Goal: Information Seeking & Learning: Learn about a topic

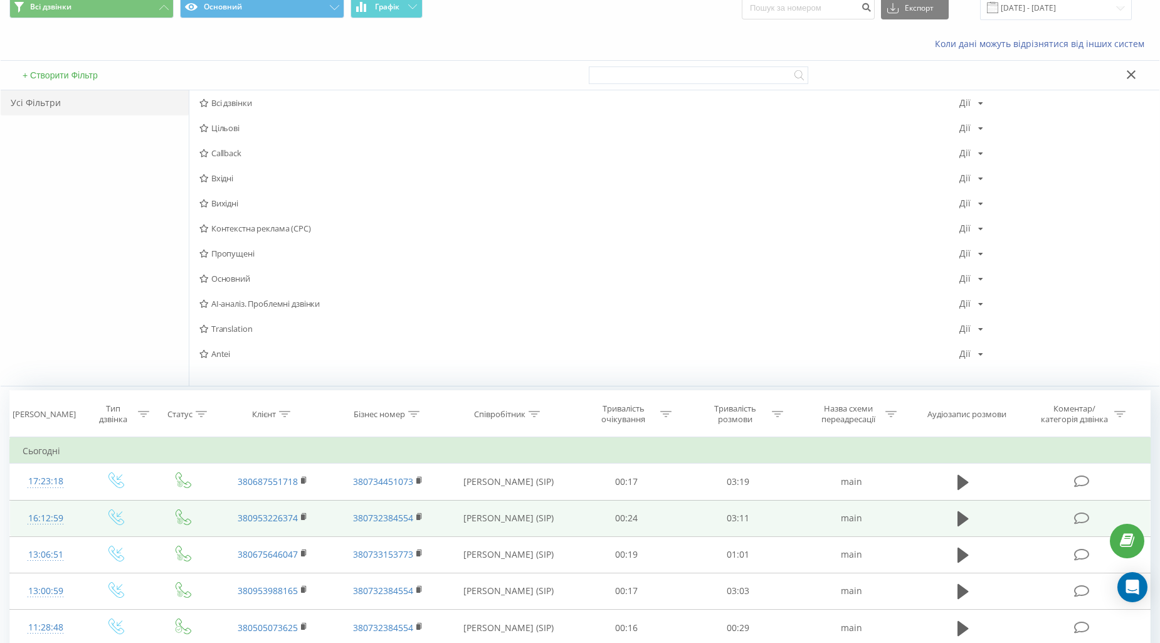
scroll to position [174, 0]
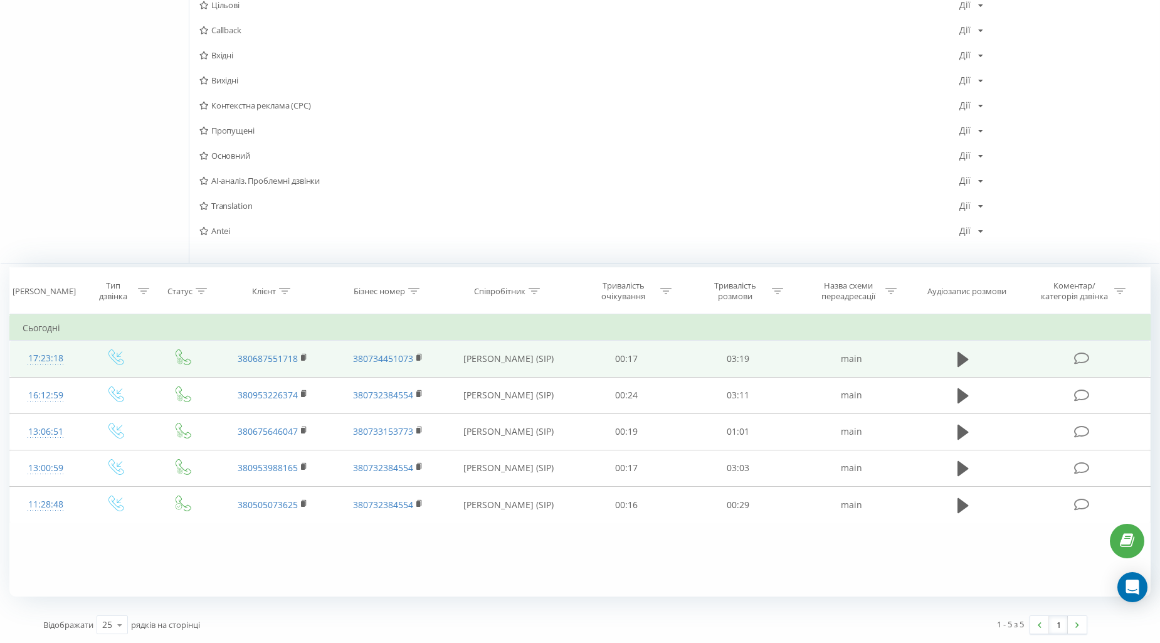
click at [42, 364] on div at bounding box center [46, 364] width 46 height 1
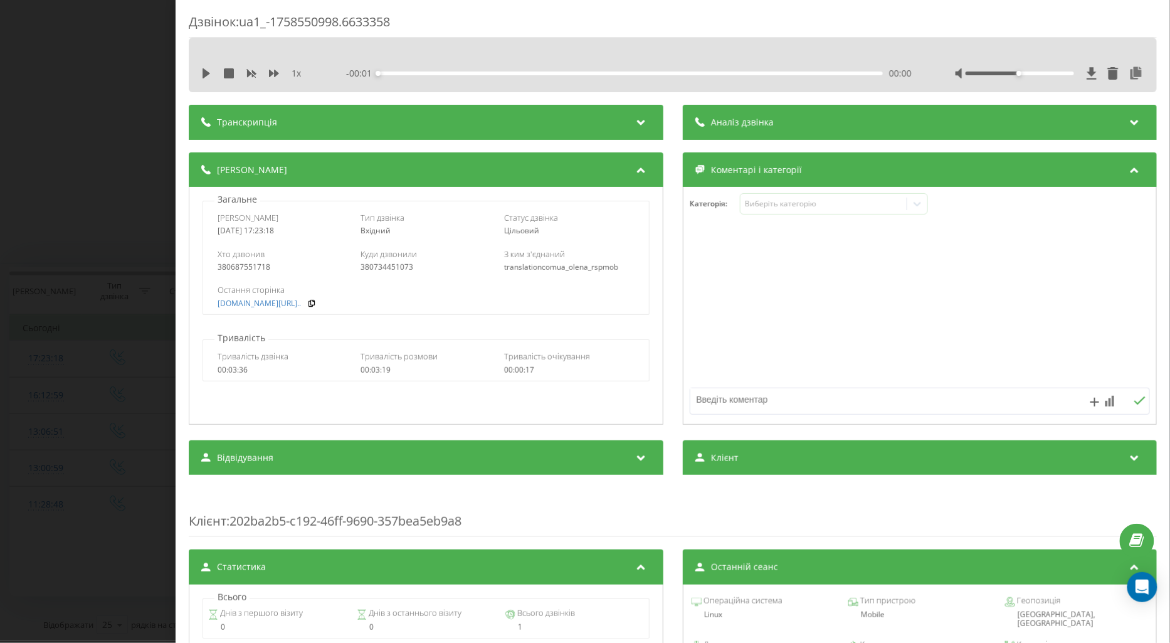
click at [60, 418] on div "Дзвінок : ua1_-1758550998.6633358 1 x - 00:01 00:00 00:00 Транскрипція Для AI-а…" at bounding box center [585, 321] width 1170 height 643
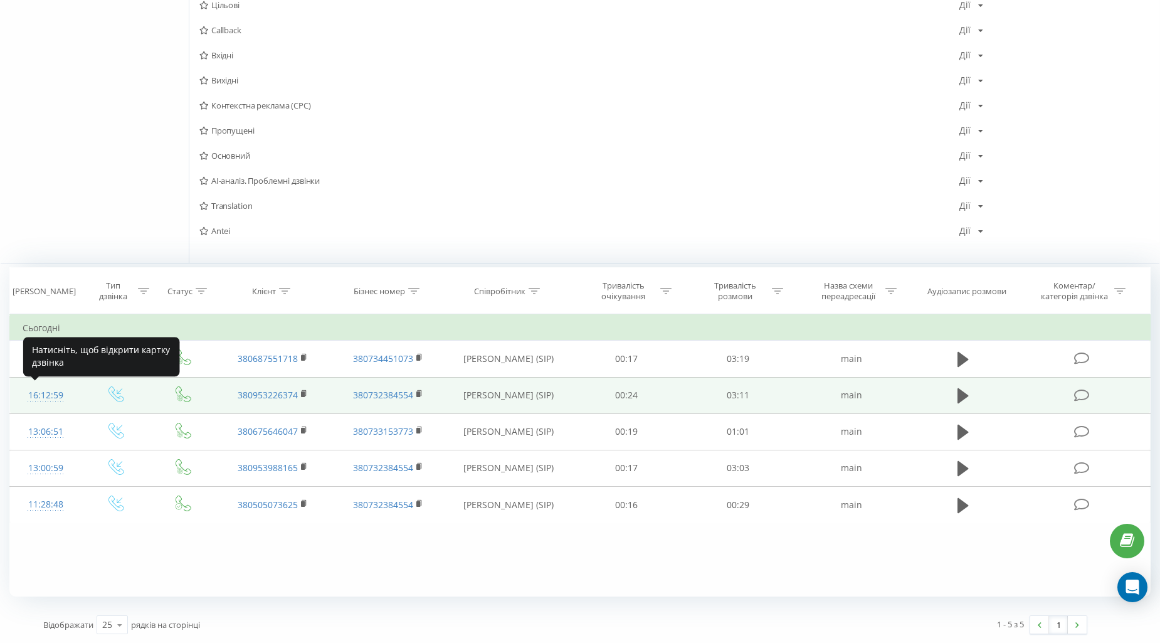
click at [40, 396] on div "16:12:59" at bounding box center [46, 395] width 46 height 24
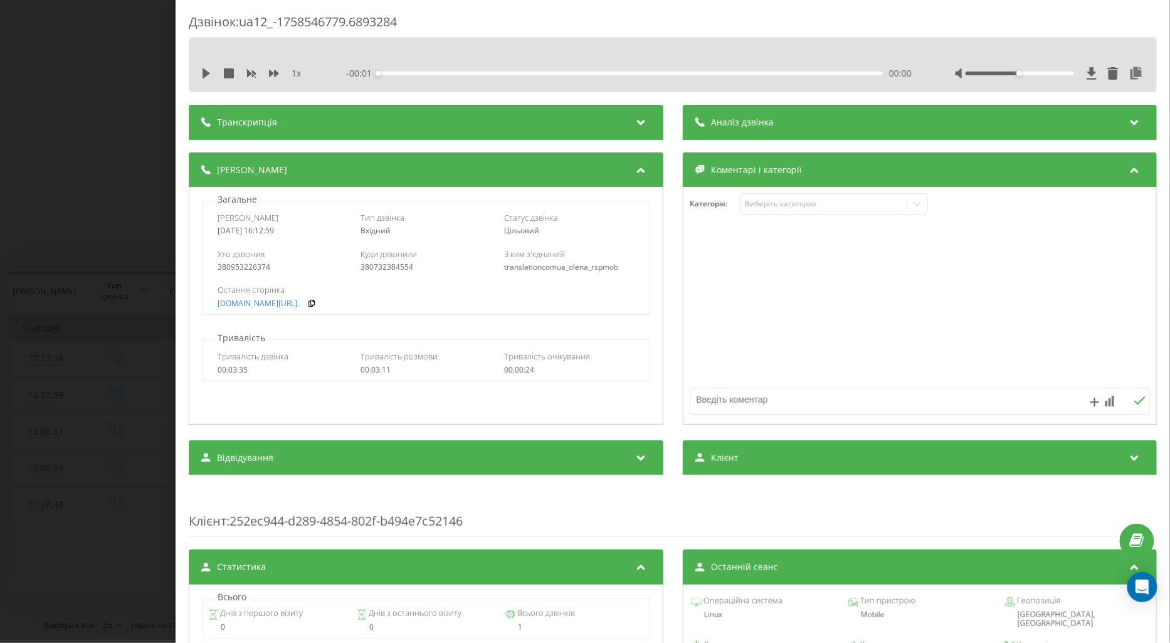
click at [61, 428] on div "Дзвінок : ua12_-1758546779.6893284 1 x - 00:01 00:00 00:00 Транскрипція Для AI-…" at bounding box center [585, 321] width 1170 height 643
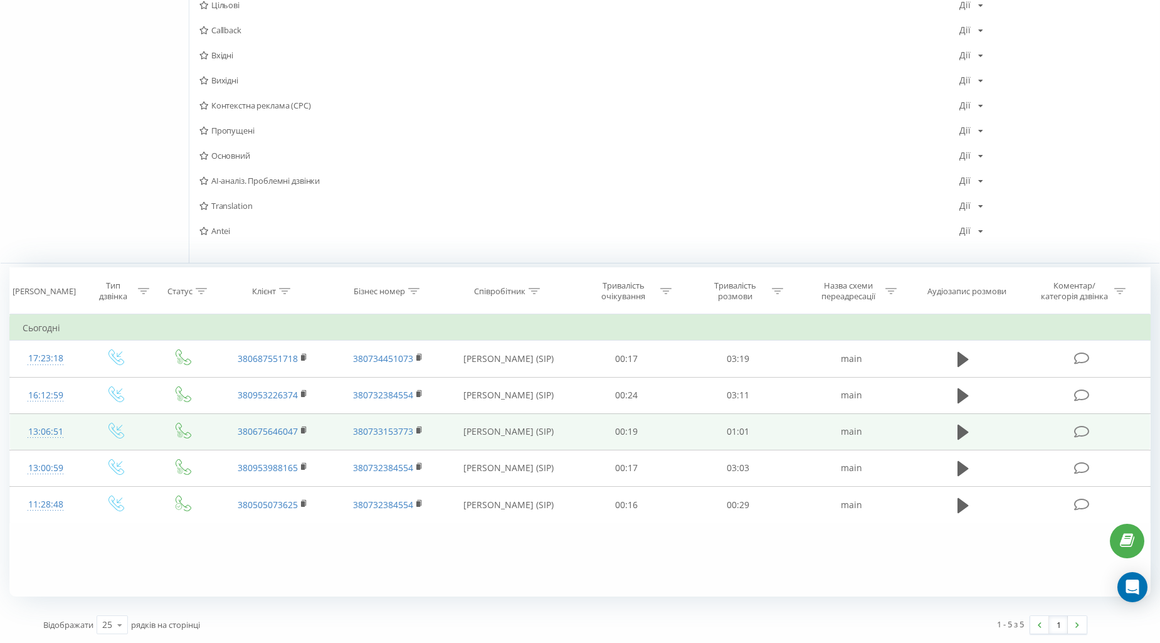
click at [52, 430] on div "13:06:51" at bounding box center [46, 432] width 46 height 24
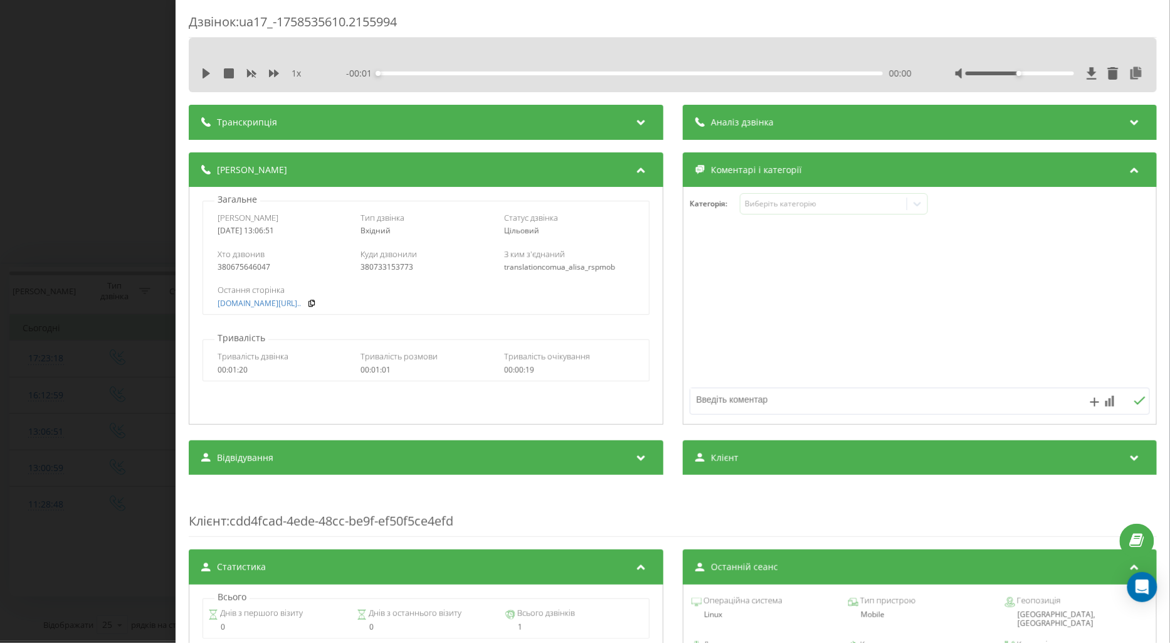
click at [28, 465] on div "Дзвінок : ua17_-1758535610.2155994 1 x - 00:01 00:00 00:00 Транскрипція Для AI-…" at bounding box center [585, 321] width 1170 height 643
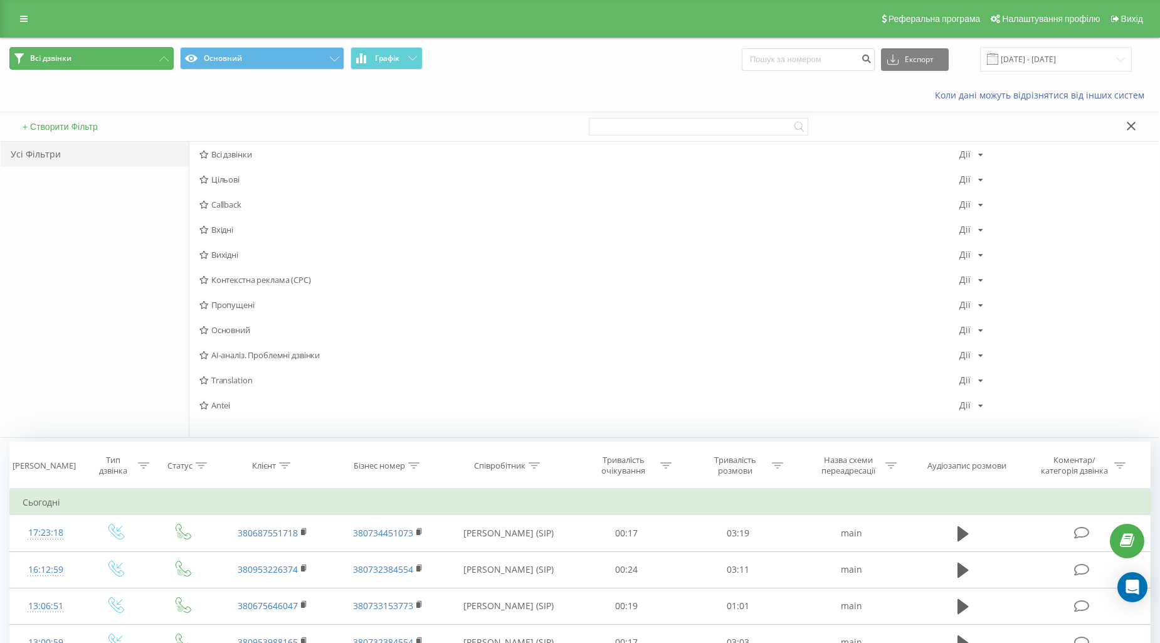
click at [117, 66] on button "Всі дзвінки" at bounding box center [91, 58] width 164 height 23
click at [126, 63] on button "Всі дзвінки" at bounding box center [91, 58] width 164 height 23
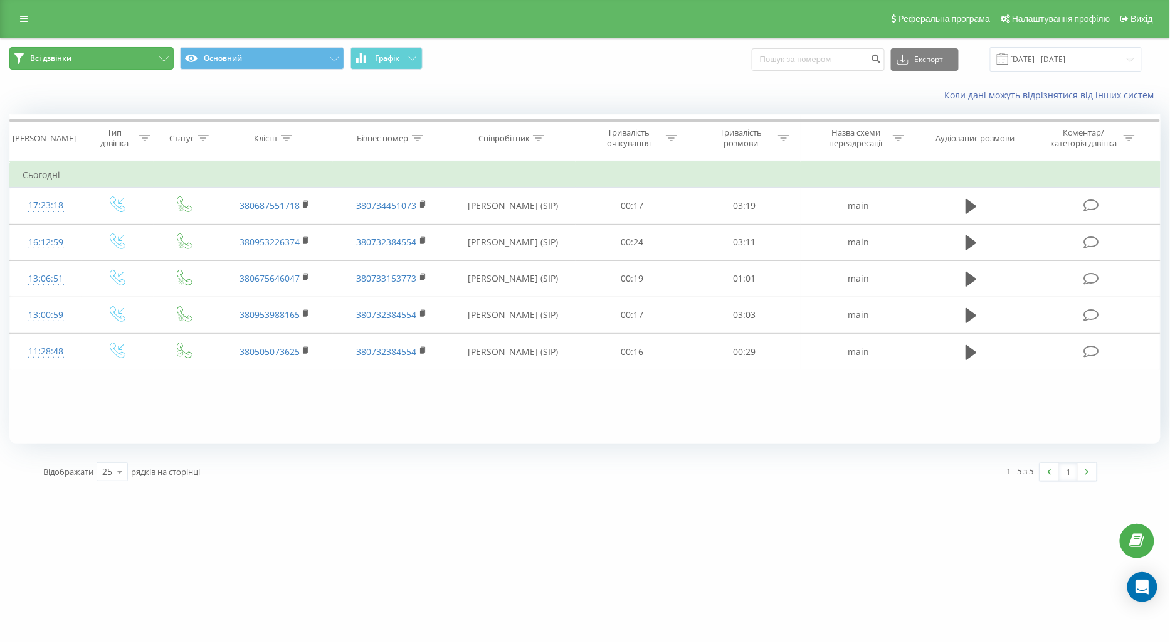
click at [140, 61] on button "Всі дзвінки" at bounding box center [91, 58] width 164 height 23
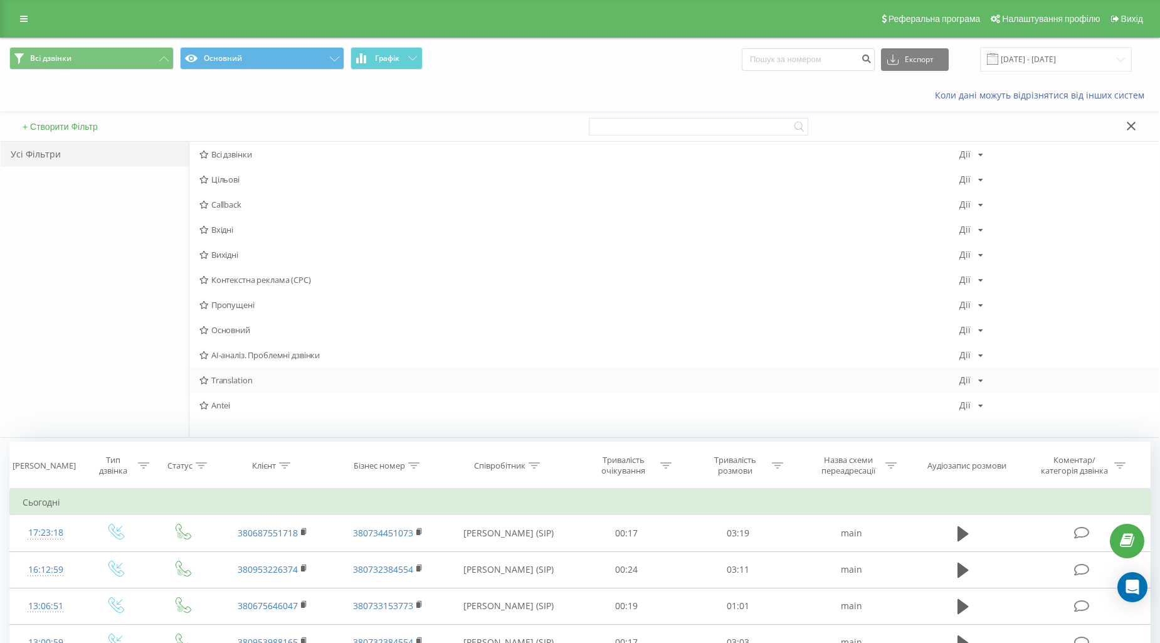
click at [240, 376] on span "Translation" at bounding box center [579, 380] width 760 height 9
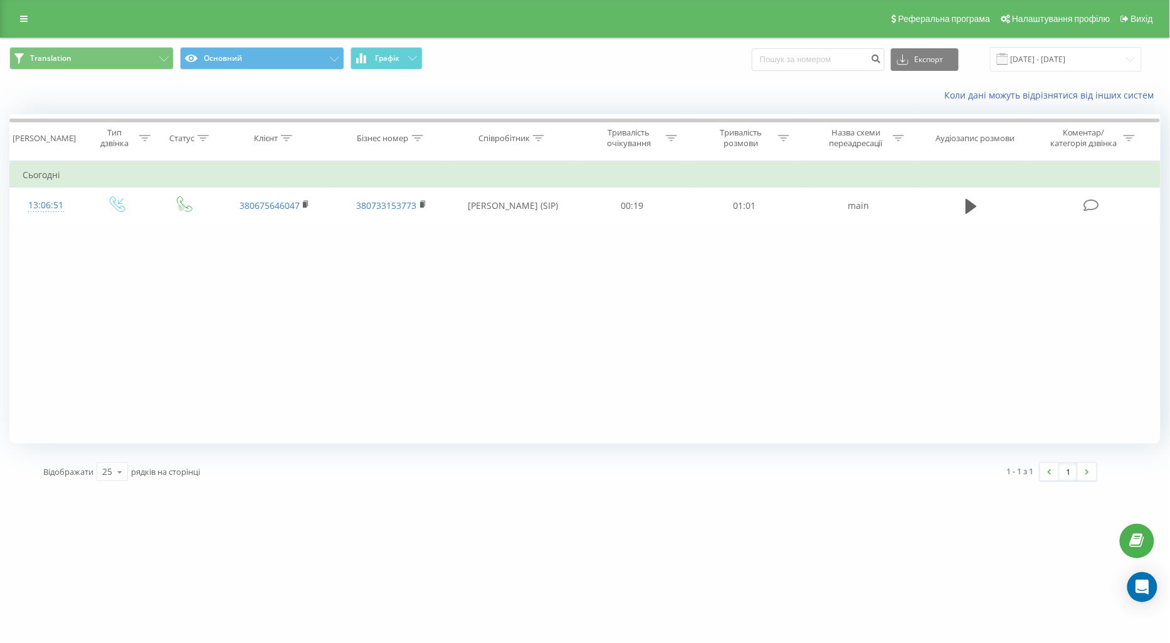
click at [431, 9] on div "Реферальна програма Налаштування профілю Вихід" at bounding box center [585, 19] width 1170 height 38
